Goal: Information Seeking & Learning: Learn about a topic

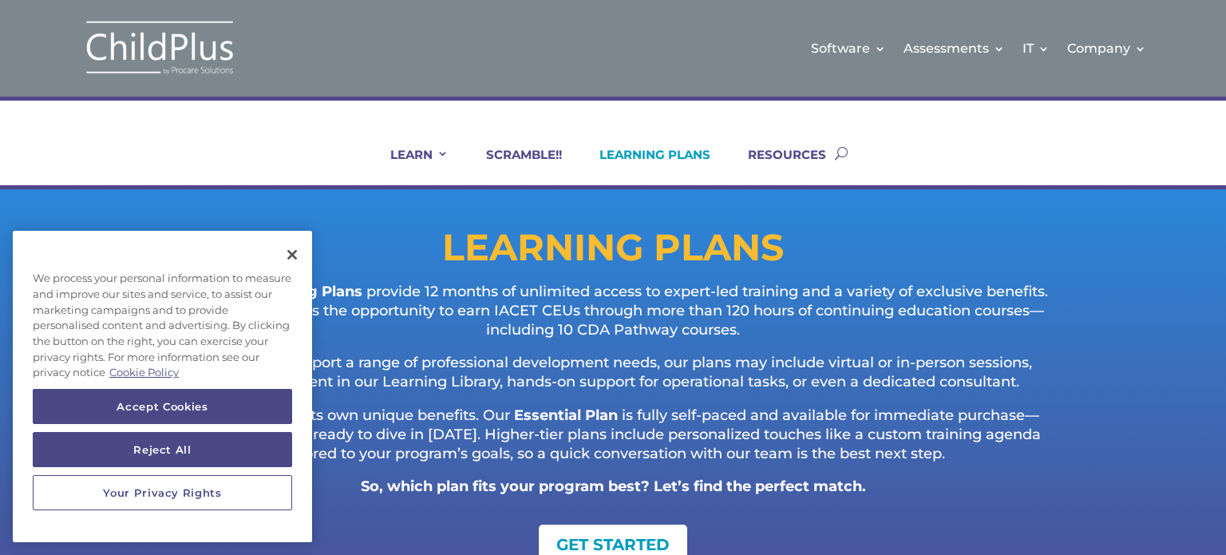
click at [917, 444] on p "Each plan offers its own unique benefits. Our Essential Plan is fully self-pace…" at bounding box center [613, 441] width 894 height 71
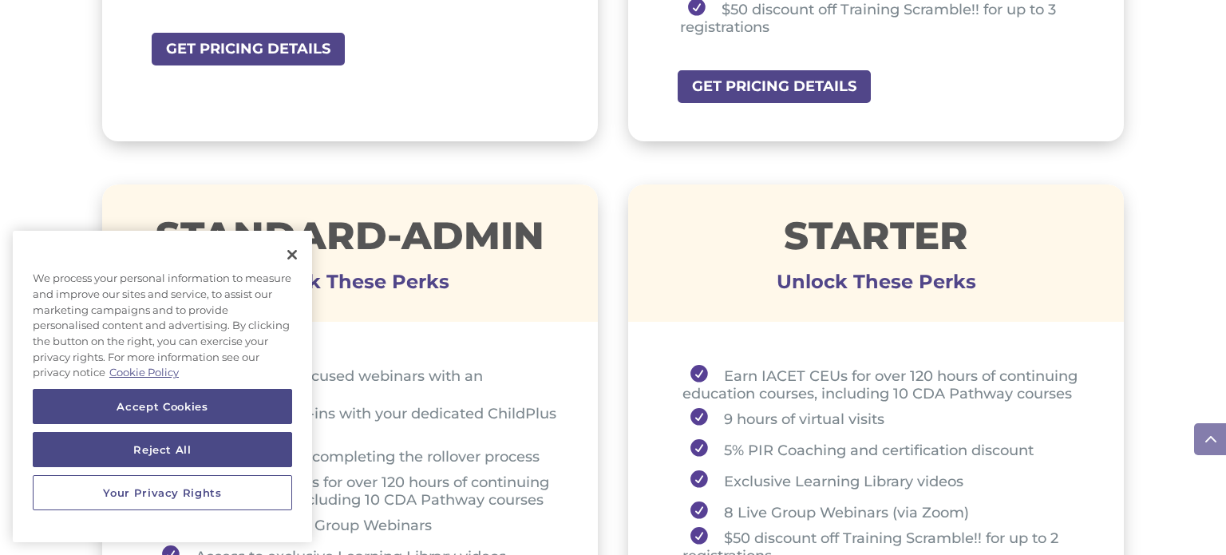
scroll to position [1038, 0]
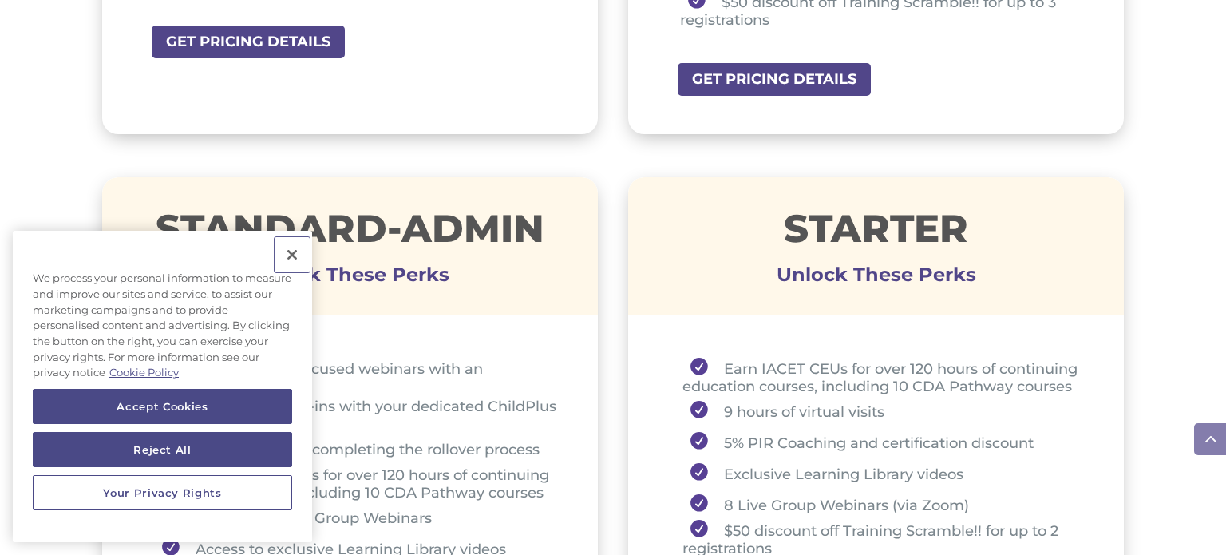
click at [291, 258] on button "Close" at bounding box center [292, 254] width 35 height 35
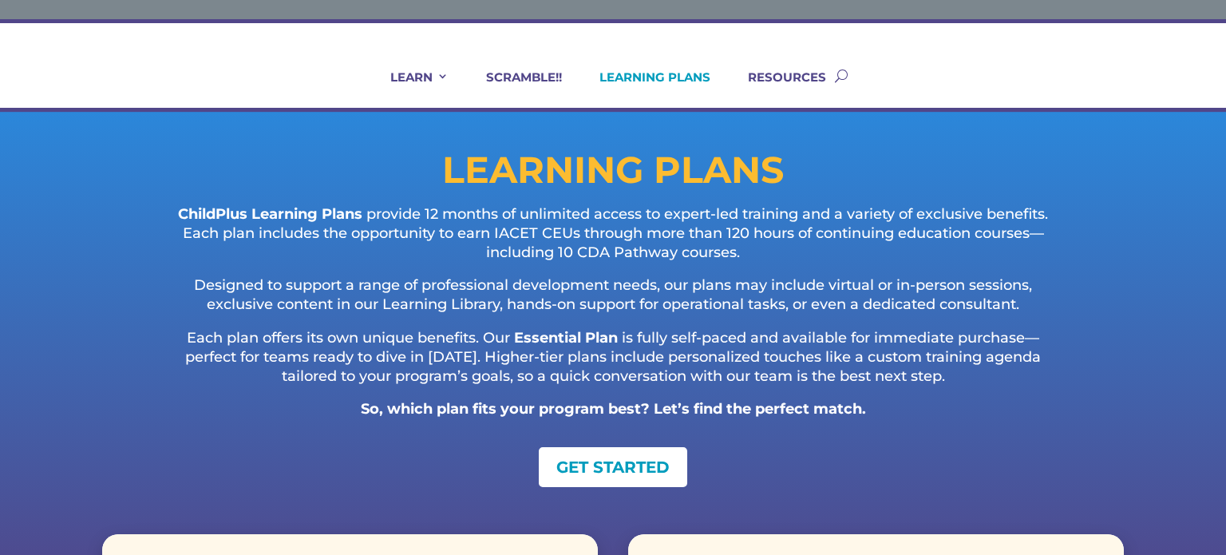
scroll to position [0, 0]
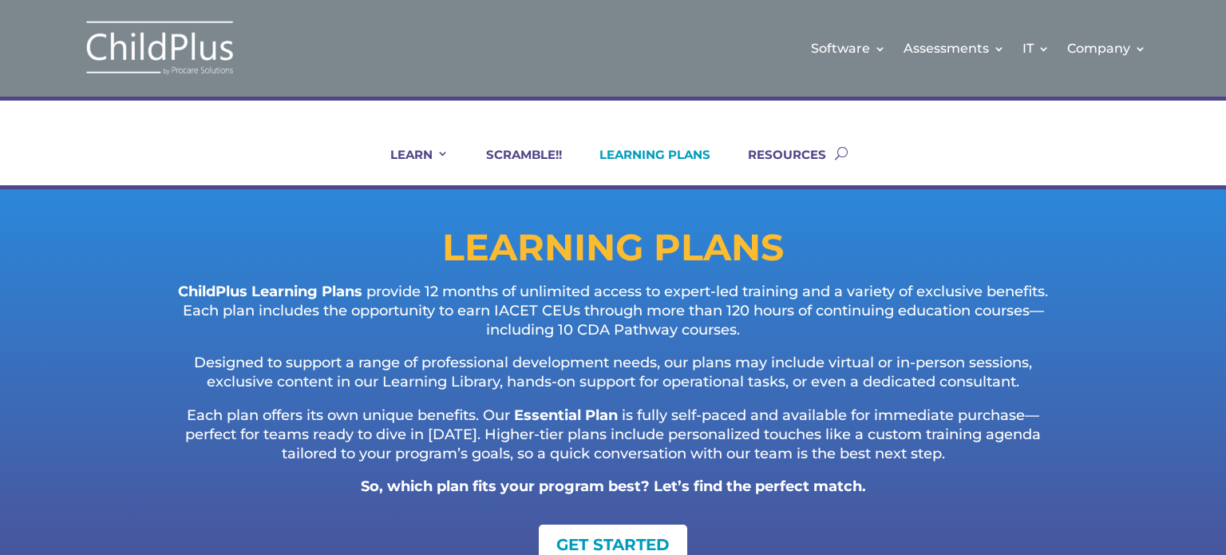
click at [134, 65] on img at bounding box center [160, 48] width 160 height 58
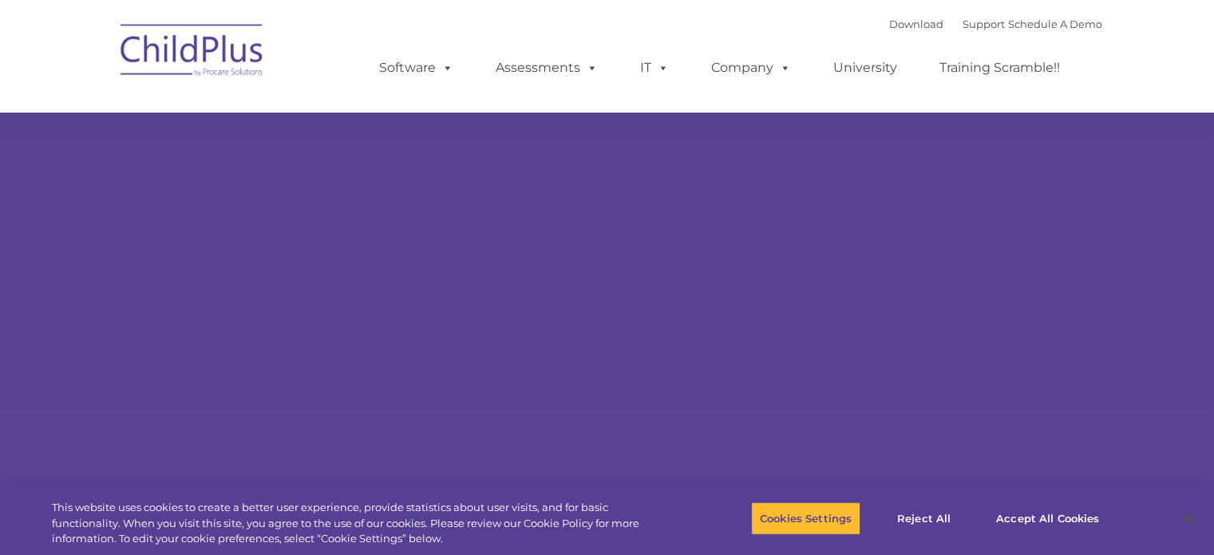
select select "MEDIUM"
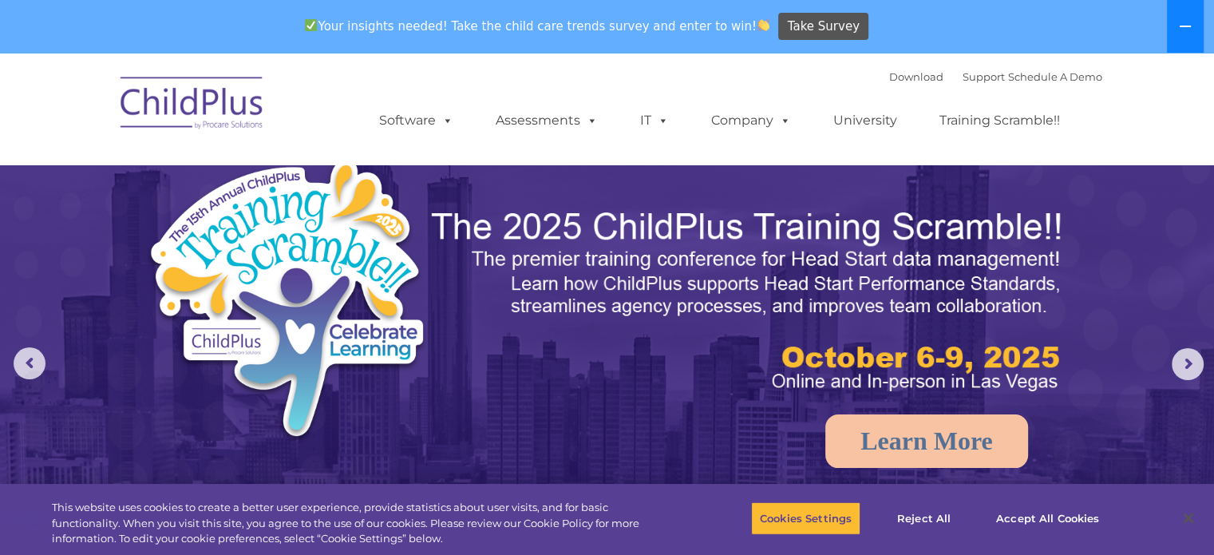
click at [1189, 40] on button at bounding box center [1185, 26] width 37 height 53
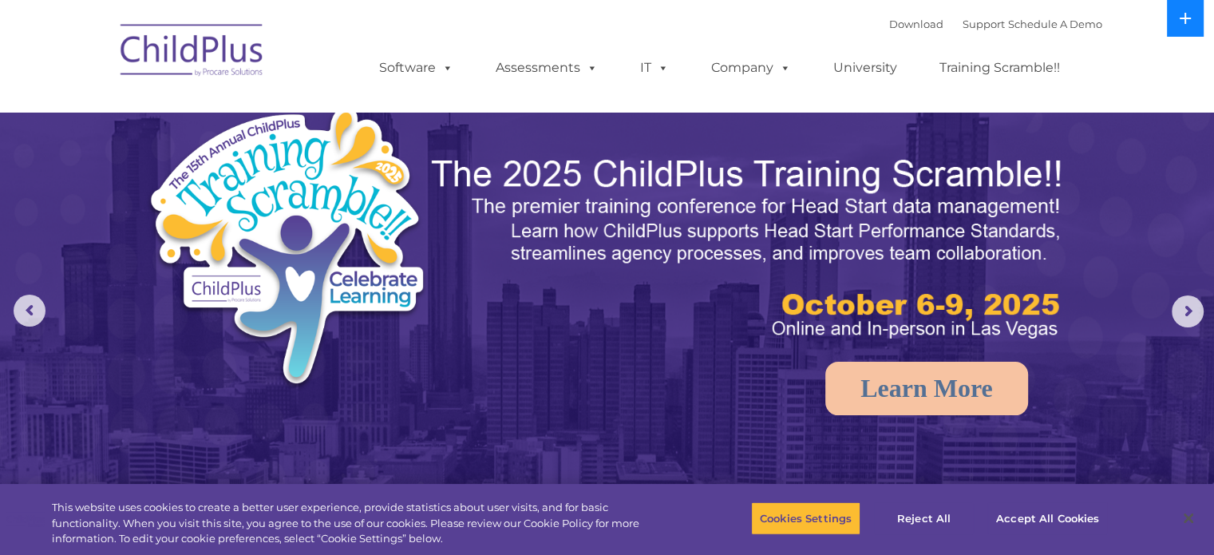
click at [1181, 14] on icon at bounding box center [1185, 18] width 13 height 13
